Goal: Go to known website: Access a specific website the user already knows

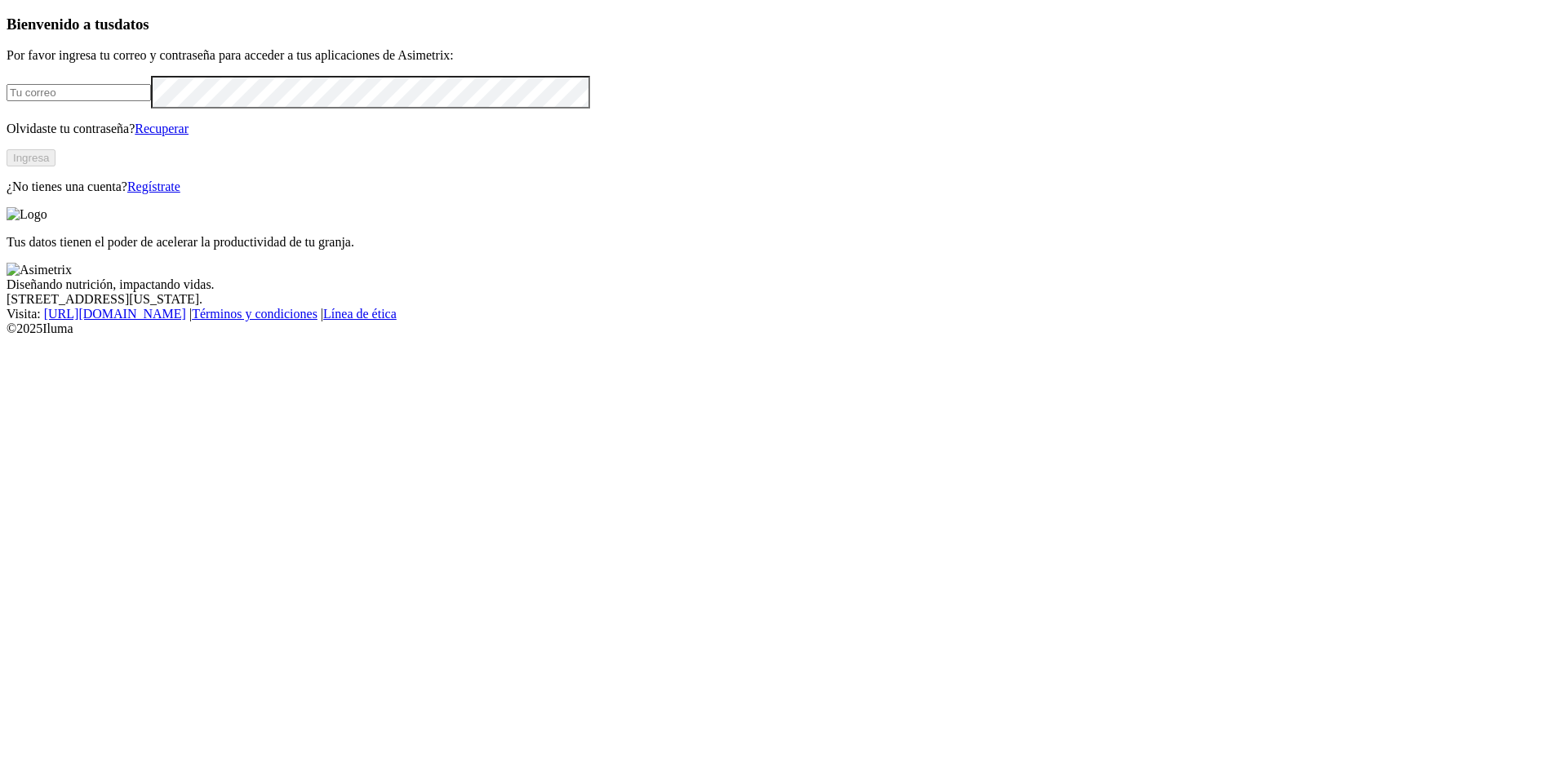
click at [151, 101] on input "email" at bounding box center [79, 92] width 144 height 17
click at [7, 336] on com-1password-button at bounding box center [7, 336] width 0 height 0
type input "[PERSON_NAME][EMAIL_ADDRESS][PERSON_NAME][DOMAIN_NAME]"
click at [55, 166] on button "Ingresa" at bounding box center [31, 157] width 49 height 17
